Goal: Transaction & Acquisition: Purchase product/service

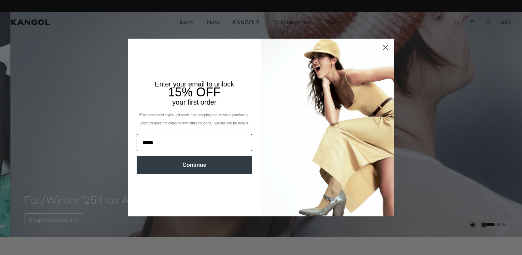
click at [154, 143] on input "*****" at bounding box center [195, 142] width 116 height 17
type input "**********"
click at [171, 162] on button "Continue" at bounding box center [195, 165] width 116 height 18
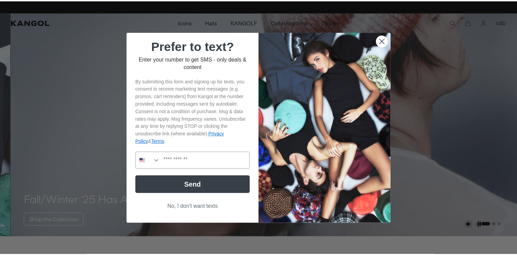
scroll to position [0, 141]
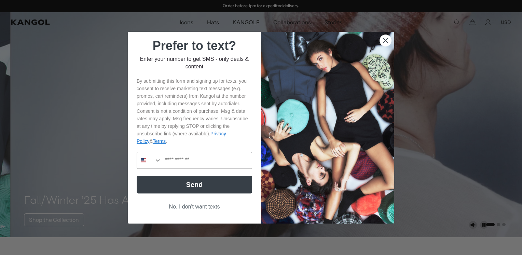
click at [171, 206] on button "No, I don't want texts" at bounding box center [195, 206] width 116 height 13
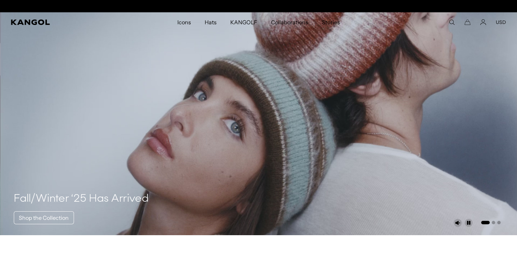
scroll to position [0, 0]
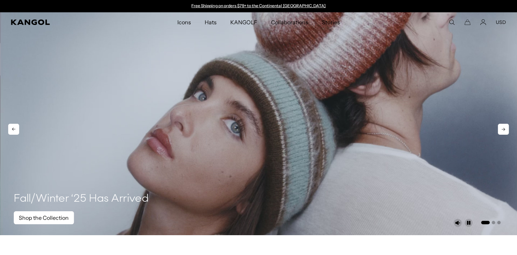
click at [57, 219] on link "Shop the Collection" at bounding box center [44, 217] width 60 height 13
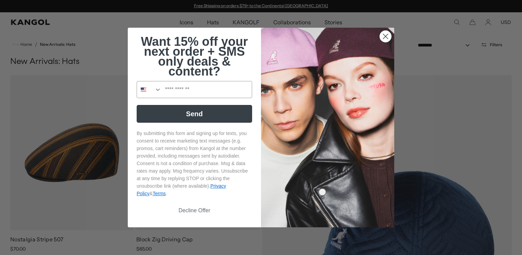
click at [189, 207] on button "Decline Offer" at bounding box center [195, 210] width 116 height 13
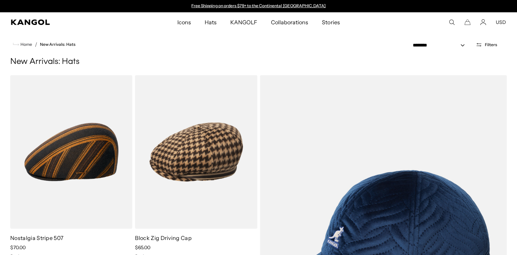
click at [450, 21] on use "Search here" at bounding box center [452, 22] width 5 height 5
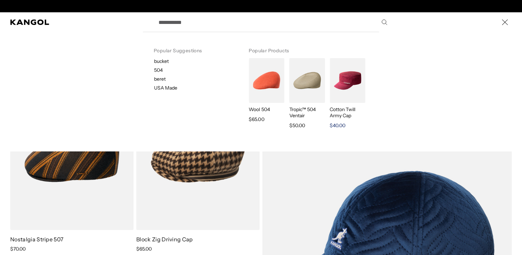
scroll to position [0, 141]
click at [352, 61] on img "Search here" at bounding box center [348, 80] width 36 height 45
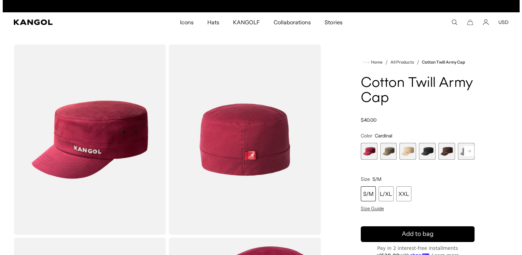
scroll to position [0, 141]
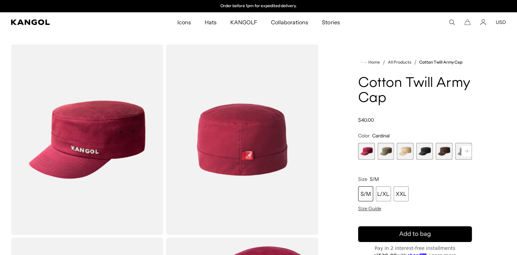
click at [450, 23] on icon "Search here" at bounding box center [452, 22] width 6 height 6
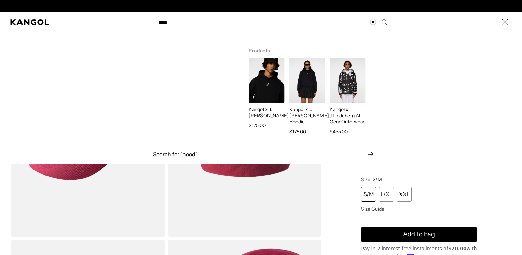
scroll to position [0, 0]
type input "****"
click at [308, 95] on img "Search here" at bounding box center [308, 80] width 36 height 45
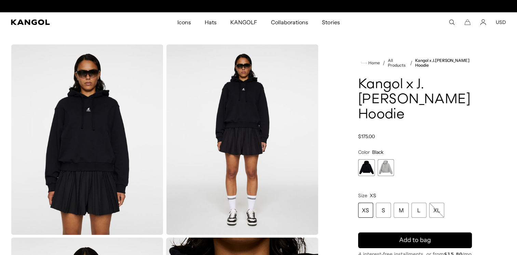
scroll to position [0, 141]
click at [384, 169] on span "2 of 2" at bounding box center [386, 167] width 17 height 17
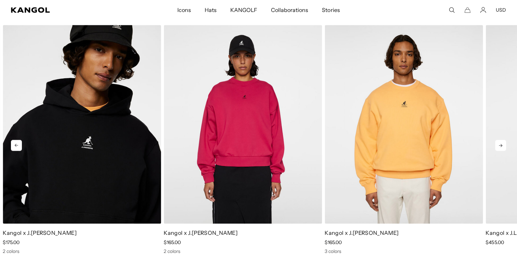
click at [499, 146] on icon at bounding box center [500, 145] width 11 height 11
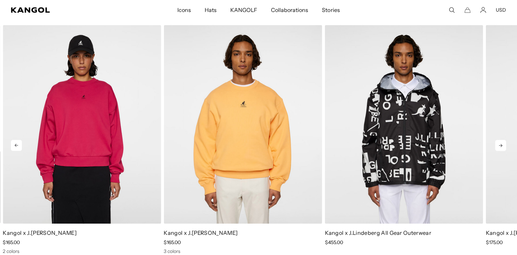
scroll to position [0, 141]
click at [499, 146] on icon at bounding box center [500, 145] width 11 height 11
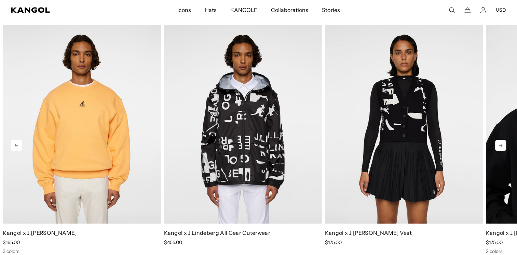
scroll to position [0, 0]
click at [499, 146] on icon at bounding box center [500, 145] width 11 height 11
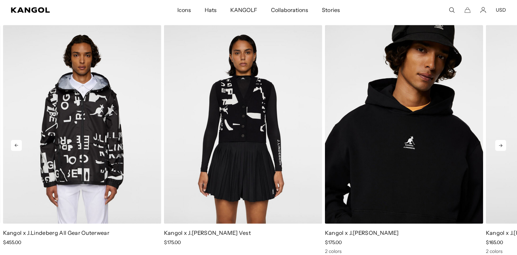
scroll to position [0, 141]
click at [499, 146] on icon at bounding box center [500, 145] width 11 height 11
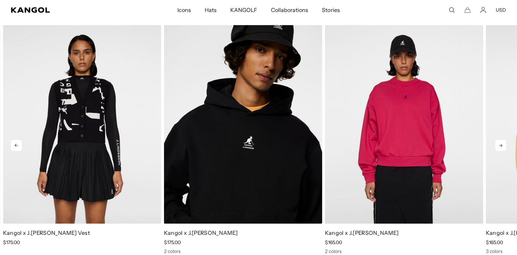
click at [499, 146] on icon at bounding box center [500, 145] width 11 height 11
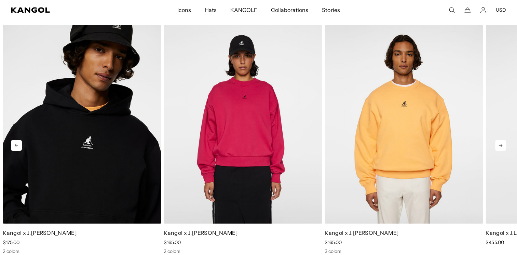
scroll to position [0, 0]
click at [499, 146] on icon at bounding box center [500, 145] width 11 height 11
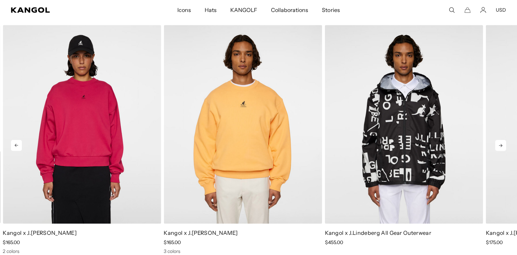
click at [499, 146] on icon at bounding box center [500, 145] width 11 height 11
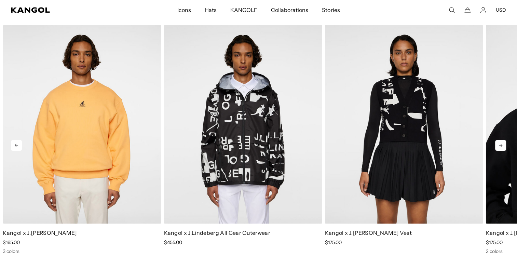
click at [499, 146] on icon at bounding box center [500, 145] width 11 height 11
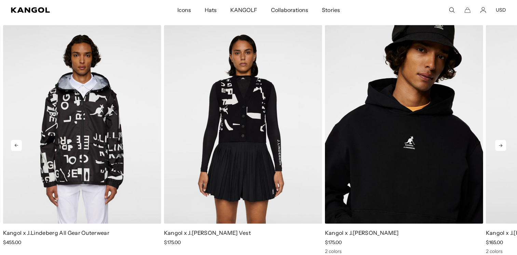
scroll to position [0, 141]
click at [499, 146] on icon at bounding box center [500, 145] width 11 height 11
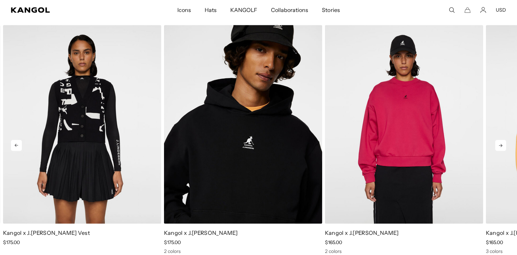
click at [499, 146] on icon at bounding box center [500, 145] width 11 height 11
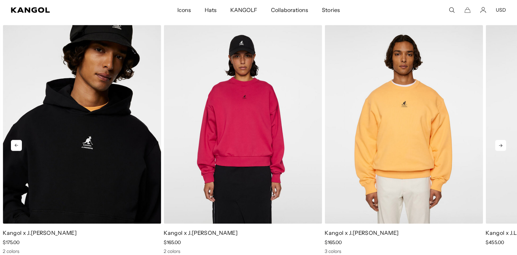
scroll to position [0, 0]
click at [499, 146] on icon at bounding box center [500, 145] width 11 height 11
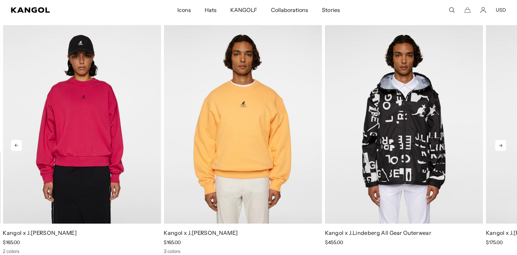
click at [499, 146] on icon at bounding box center [500, 145] width 11 height 11
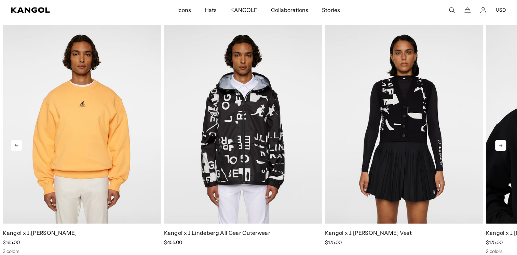
click at [499, 146] on icon at bounding box center [500, 145] width 11 height 11
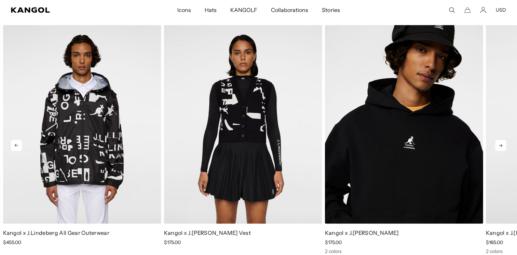
click at [499, 146] on icon at bounding box center [500, 145] width 11 height 11
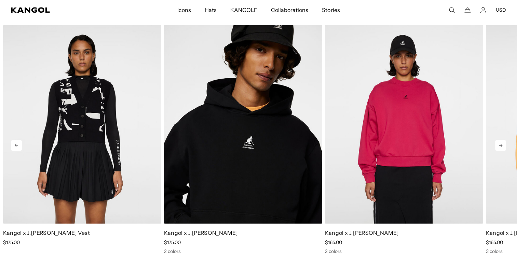
click at [499, 146] on icon at bounding box center [500, 145] width 11 height 11
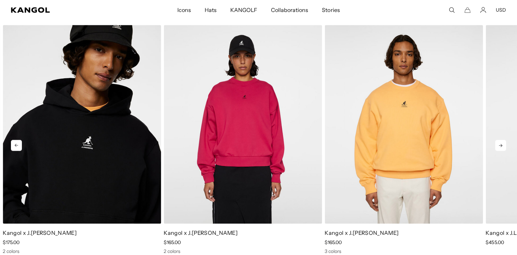
click at [499, 146] on icon at bounding box center [500, 145] width 11 height 11
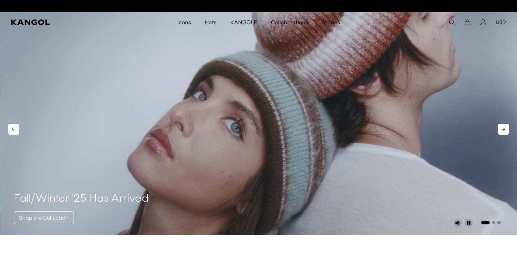
scroll to position [0, 141]
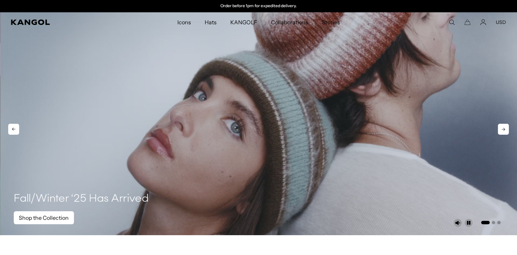
click at [53, 218] on link "Shop the Collection" at bounding box center [44, 217] width 60 height 13
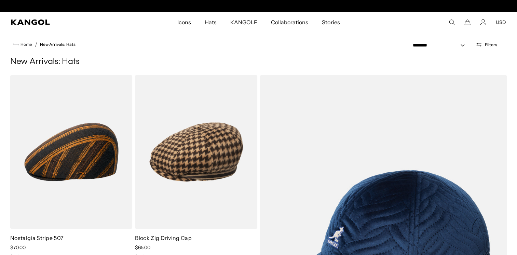
scroll to position [0, 141]
